Goal: Transaction & Acquisition: Book appointment/travel/reservation

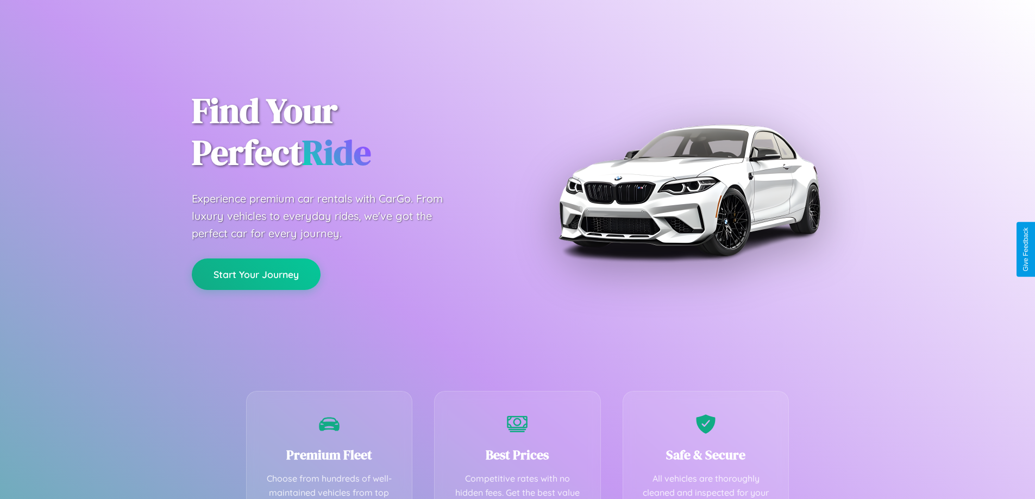
scroll to position [317, 0]
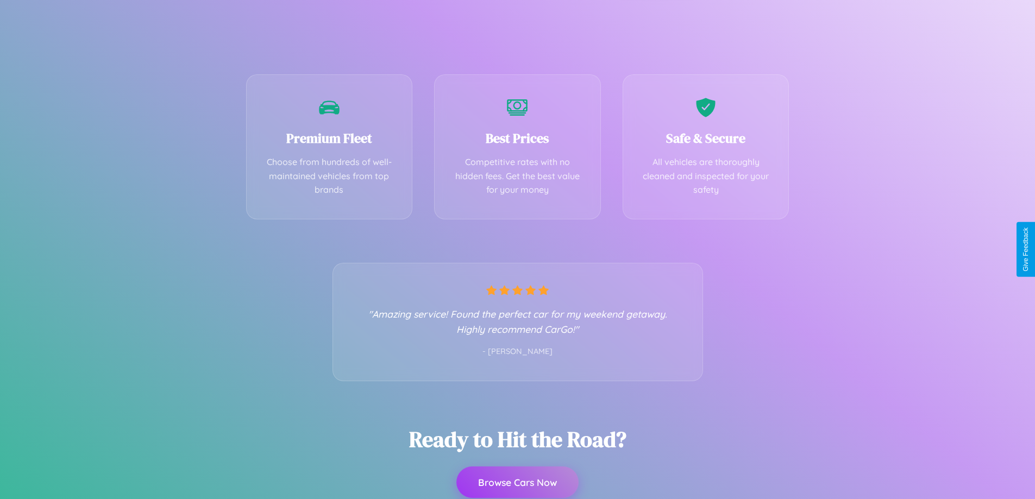
click at [517, 483] on button "Browse Cars Now" at bounding box center [517, 482] width 122 height 31
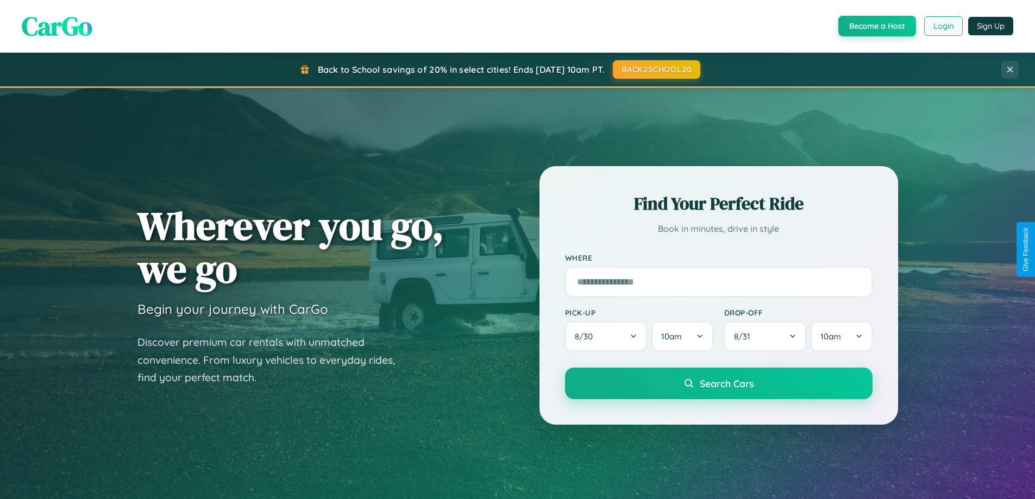
click at [942, 26] on button "Login" at bounding box center [943, 26] width 39 height 20
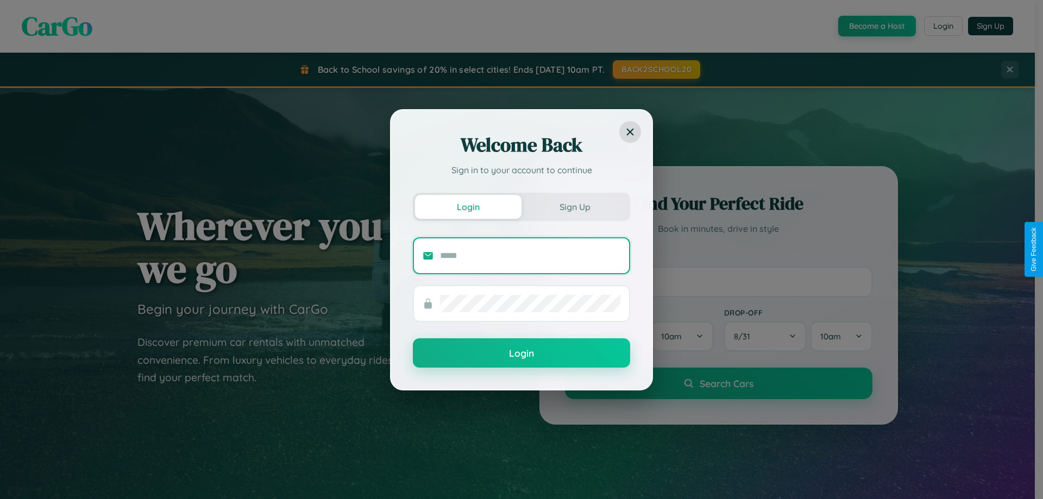
click at [530, 255] on input "text" at bounding box center [530, 255] width 180 height 17
type input "**********"
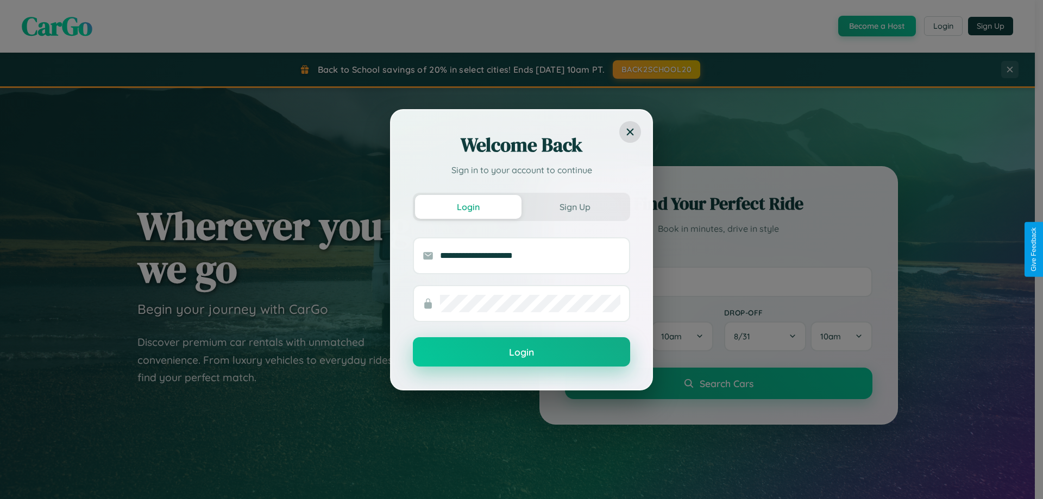
click at [521, 352] on button "Login" at bounding box center [521, 351] width 217 height 29
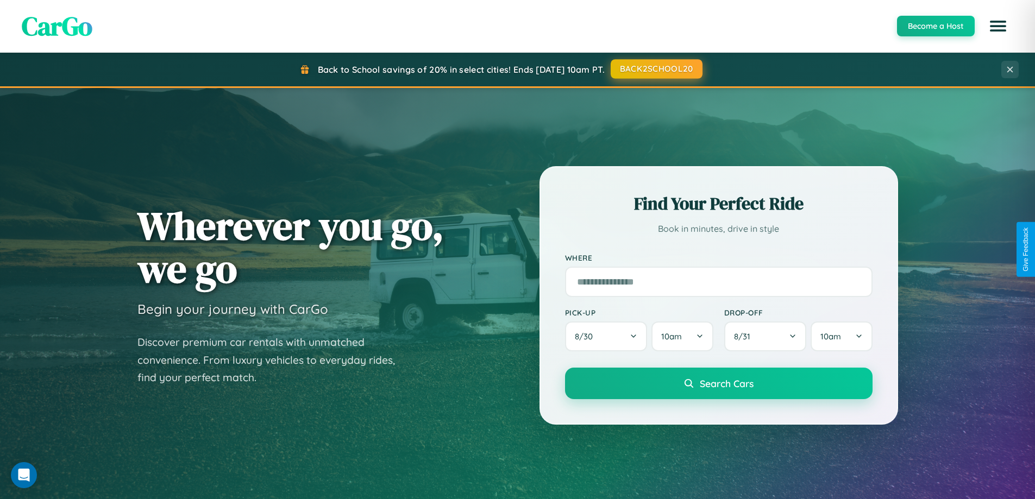
click at [656, 69] on button "BACK2SCHOOL20" at bounding box center [656, 69] width 92 height 20
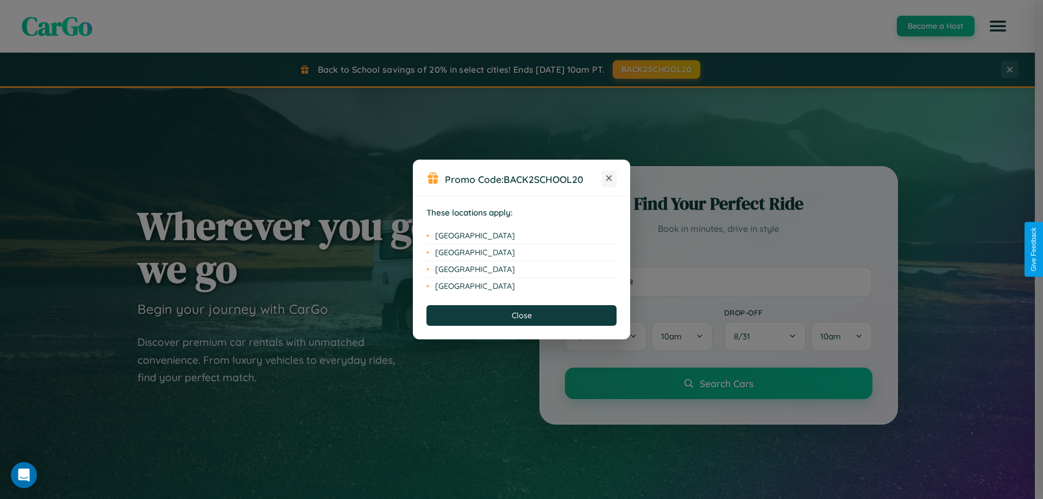
click at [609, 179] on icon at bounding box center [609, 178] width 6 height 6
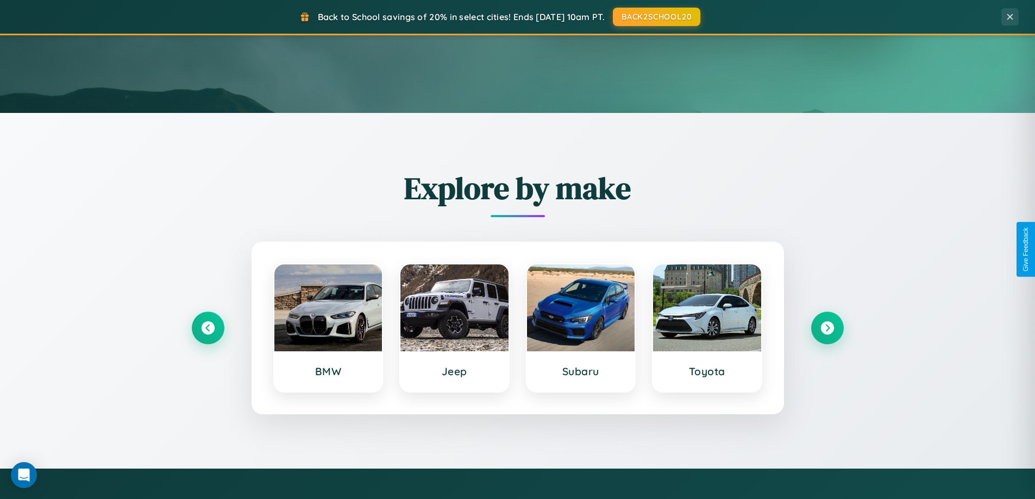
scroll to position [468, 0]
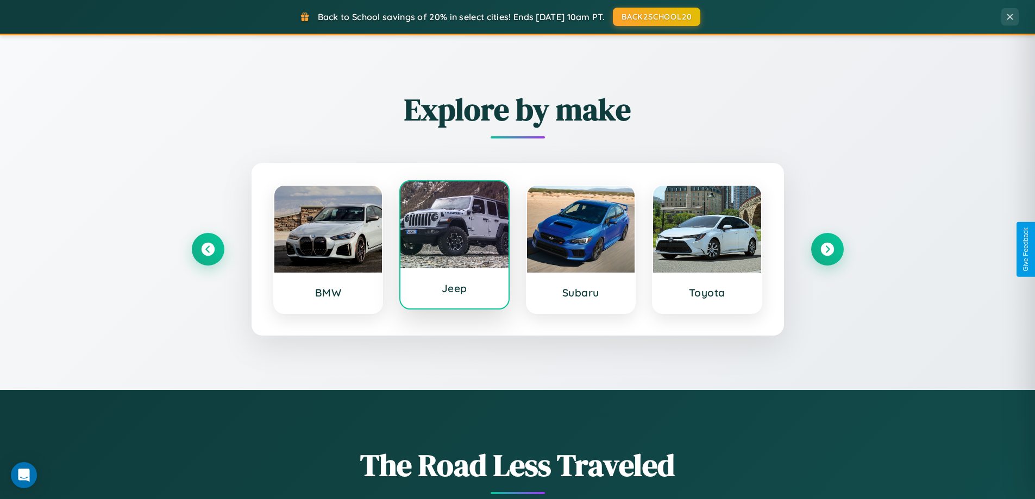
click at [454, 245] on div at bounding box center [454, 224] width 108 height 87
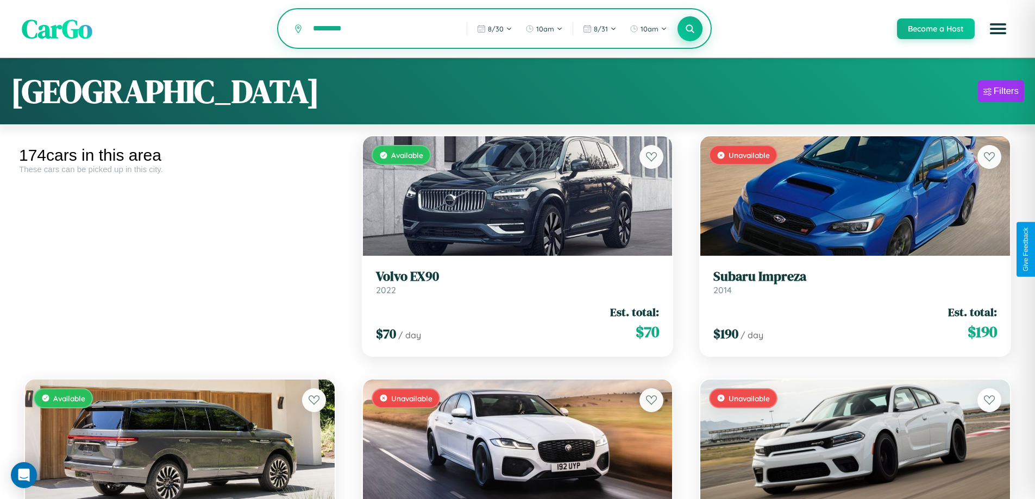
type input "*********"
click at [689, 29] on icon at bounding box center [690, 28] width 10 height 10
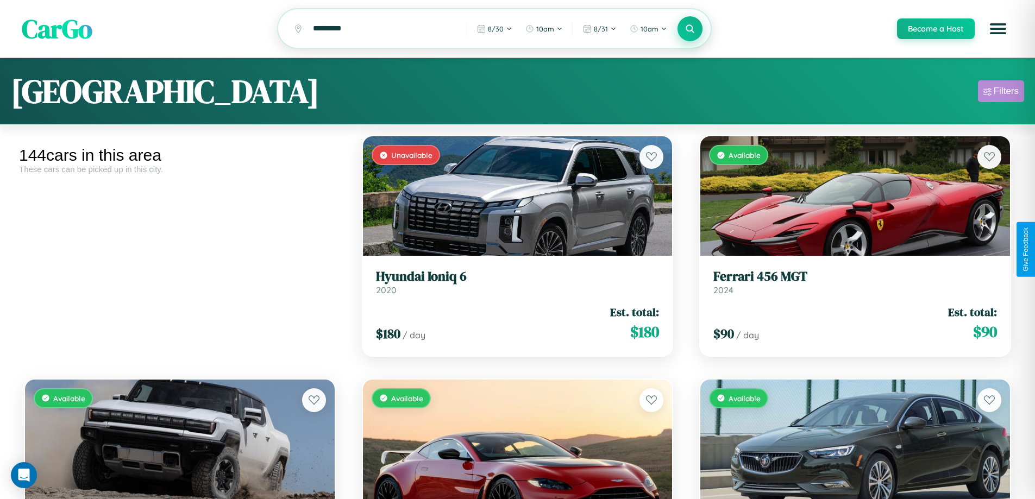
click at [1000, 93] on div "Filters" at bounding box center [1005, 91] width 25 height 11
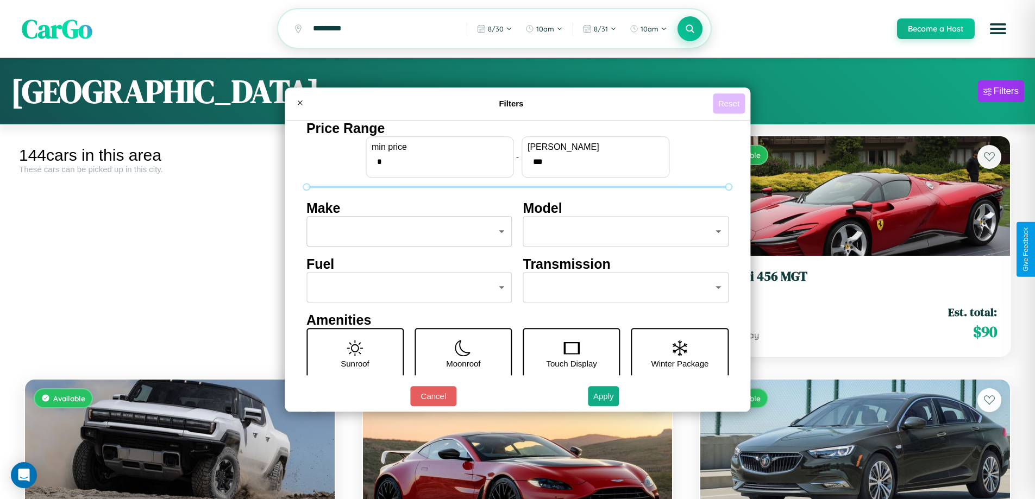
click at [730, 103] on button "Reset" at bounding box center [729, 103] width 32 height 20
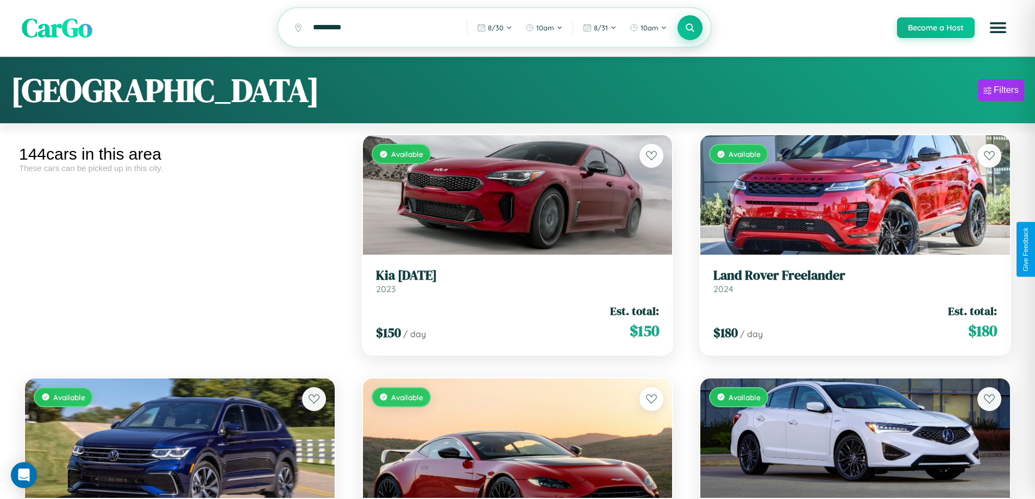
scroll to position [9151, 0]
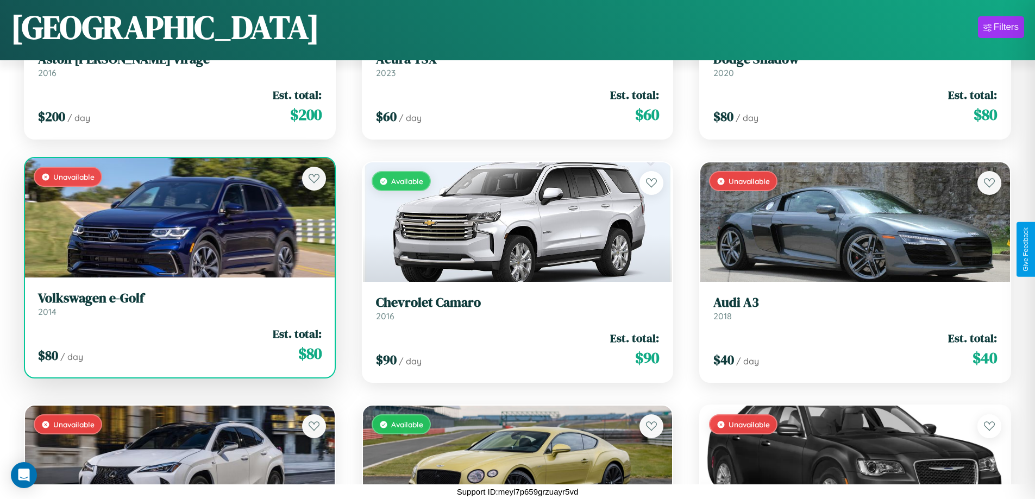
click at [178, 304] on h3 "Volkswagen e-Golf" at bounding box center [179, 299] width 283 height 16
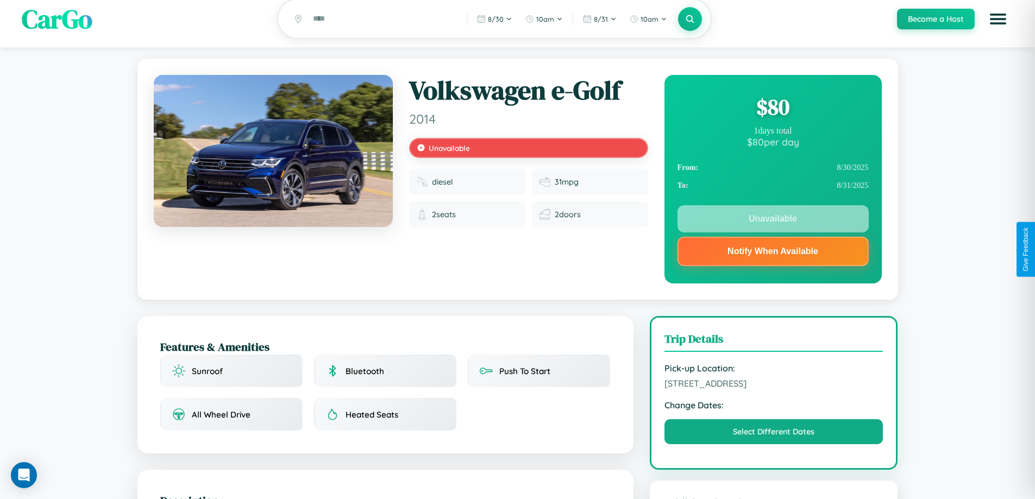
scroll to position [146, 0]
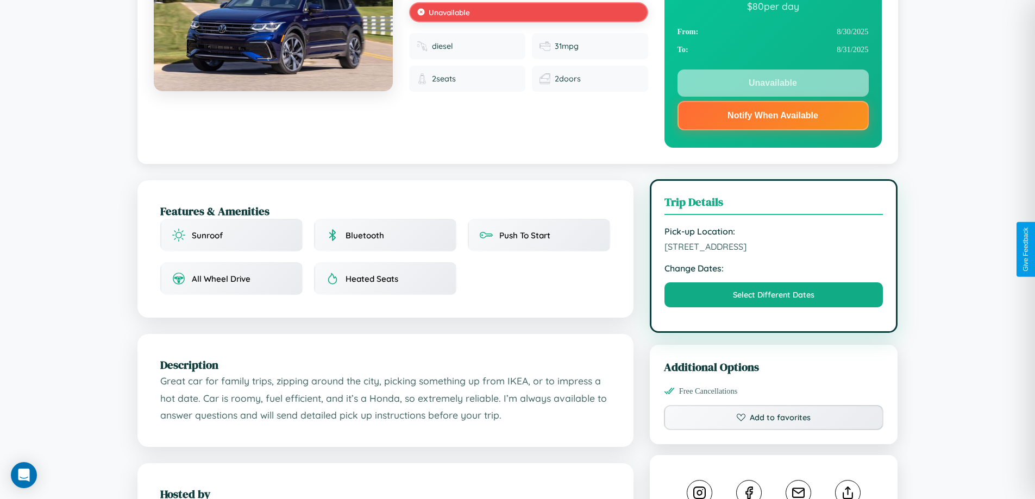
click at [773, 248] on span "3015 Meadow Lane Hiroshima 40746 Japan" at bounding box center [773, 246] width 219 height 11
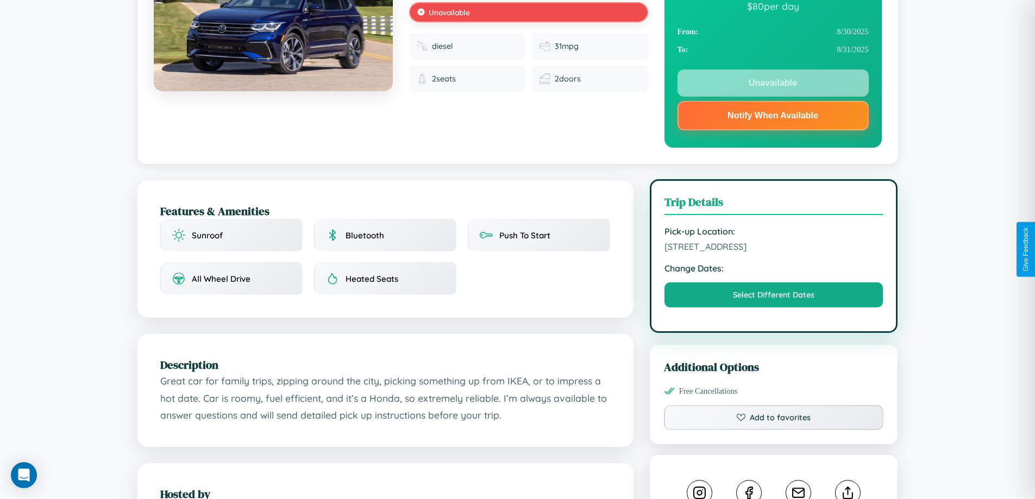
click at [773, 248] on span "3015 Meadow Lane Hiroshima 40746 Japan" at bounding box center [773, 246] width 219 height 11
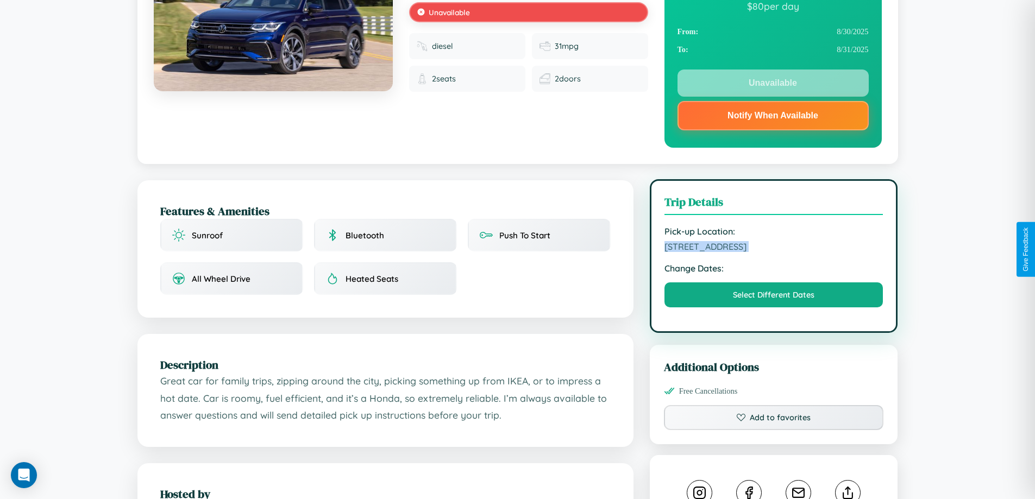
click at [773, 248] on span "3015 Meadow Lane Hiroshima 40746 Japan" at bounding box center [773, 246] width 219 height 11
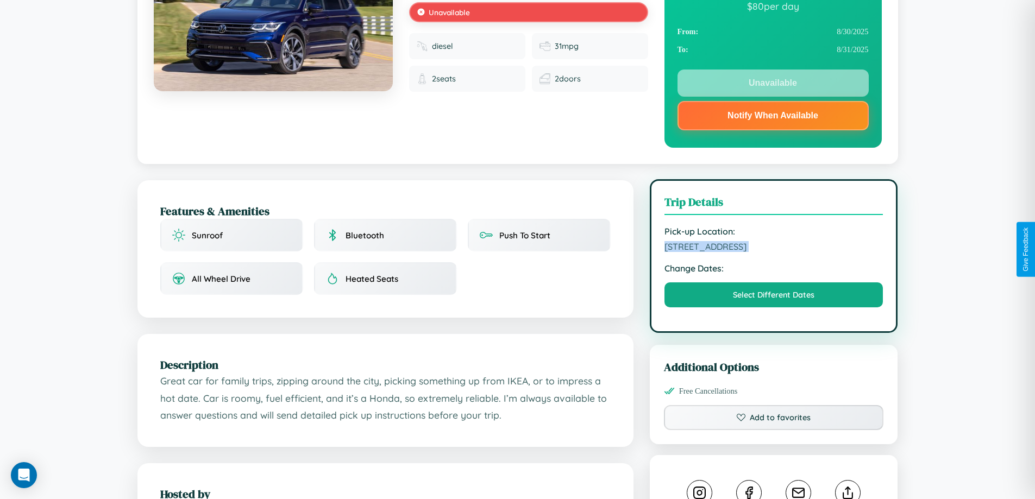
click at [773, 248] on span "3015 Meadow Lane Hiroshima 40746 Japan" at bounding box center [773, 246] width 219 height 11
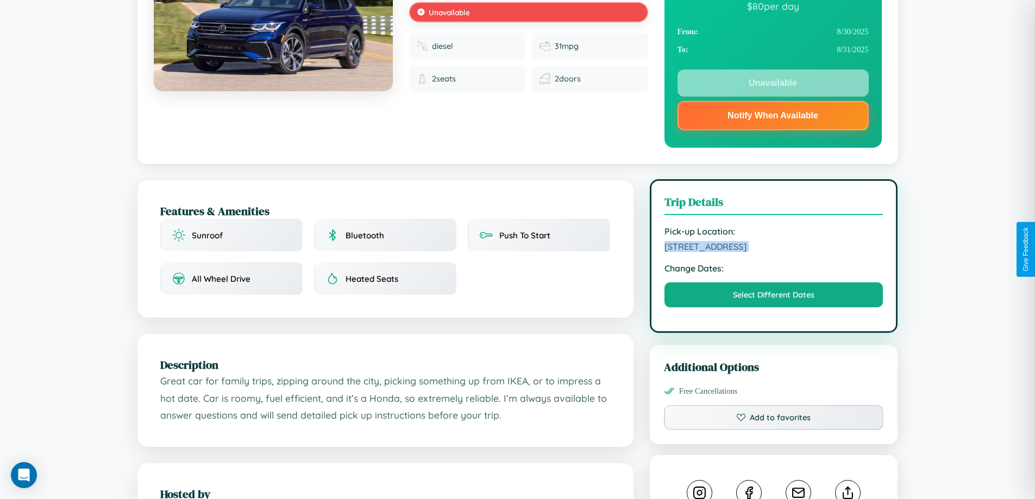
click at [773, 248] on span "3015 Meadow Lane Hiroshima 40746 Japan" at bounding box center [773, 246] width 219 height 11
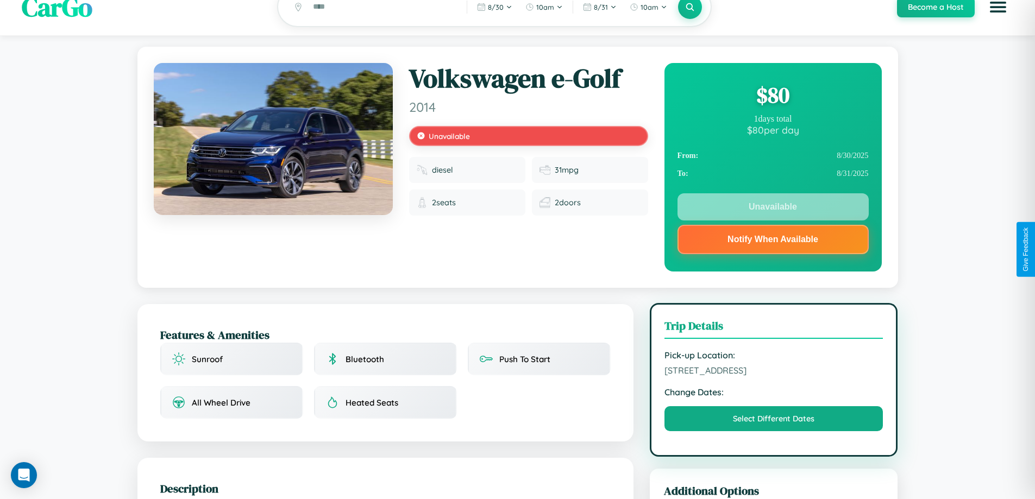
scroll to position [0, 0]
